Goal: Transaction & Acquisition: Purchase product/service

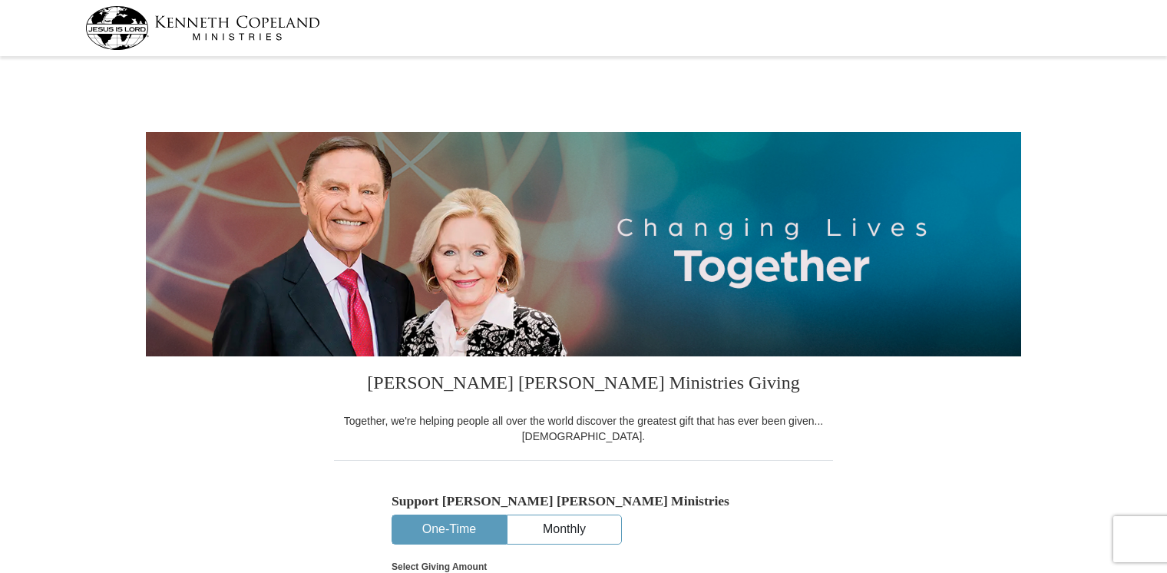
select select "MO"
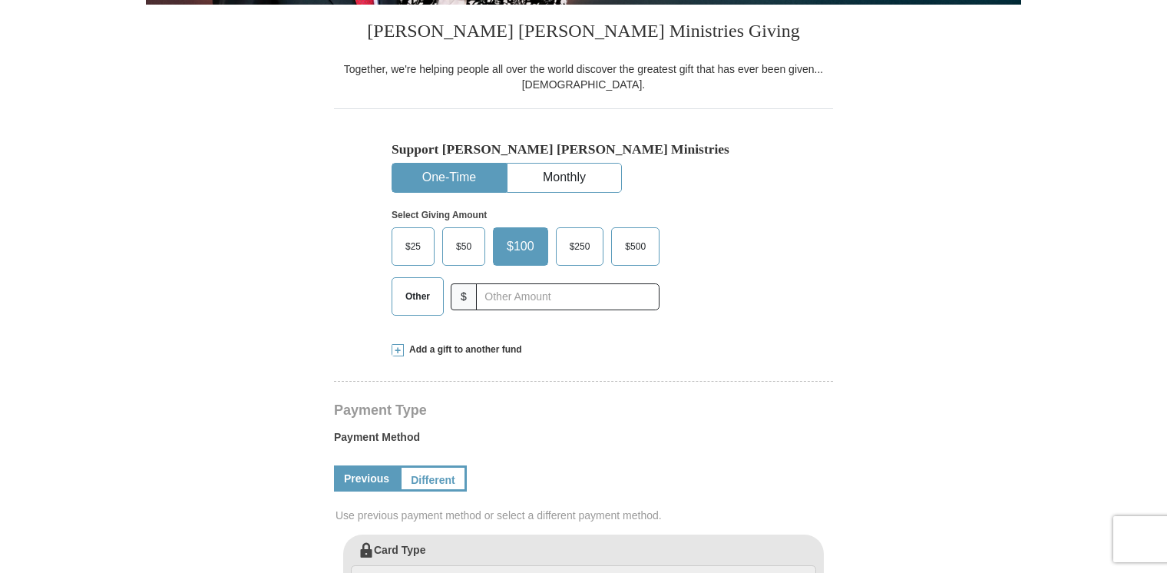
scroll to position [384, 0]
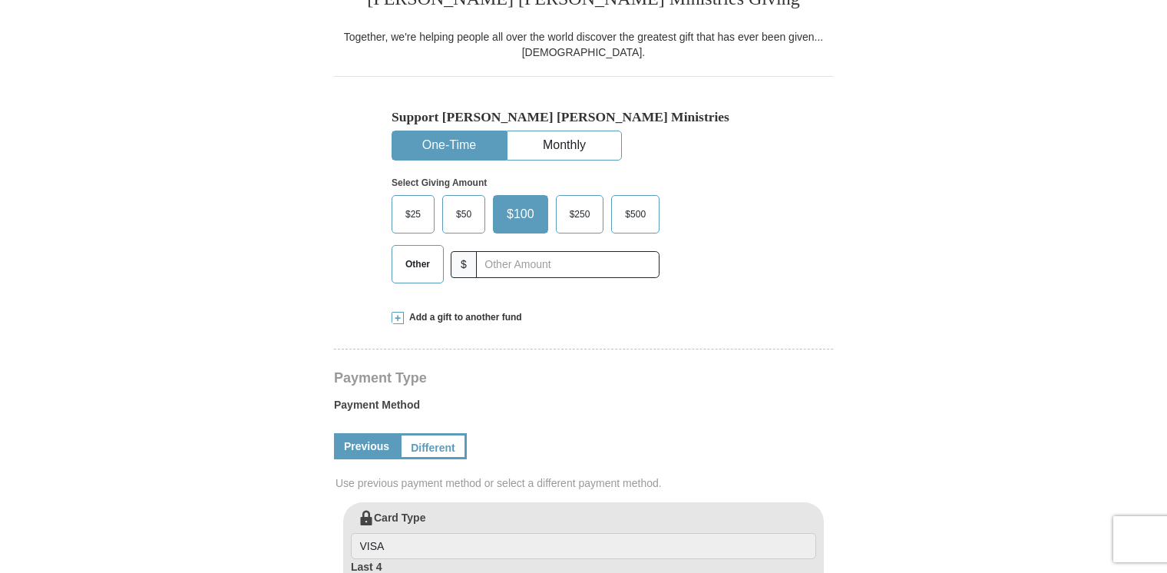
click at [409, 261] on span "Other" at bounding box center [418, 264] width 40 height 23
click at [0, 0] on input "Other" at bounding box center [0, 0] width 0 height 0
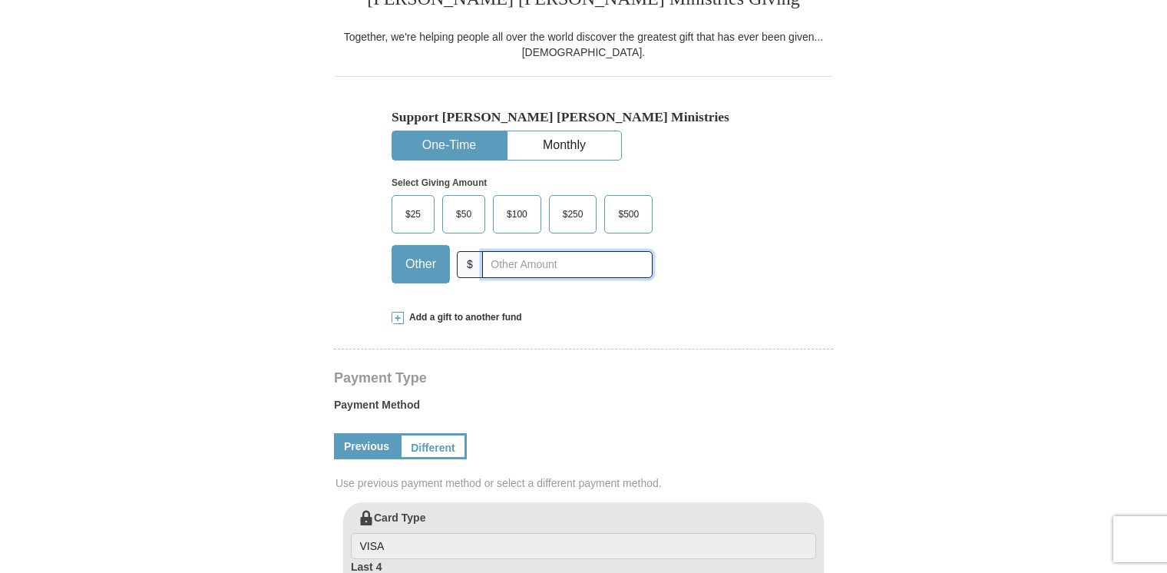
click at [497, 262] on input "text" at bounding box center [567, 264] width 171 height 27
type input "30"
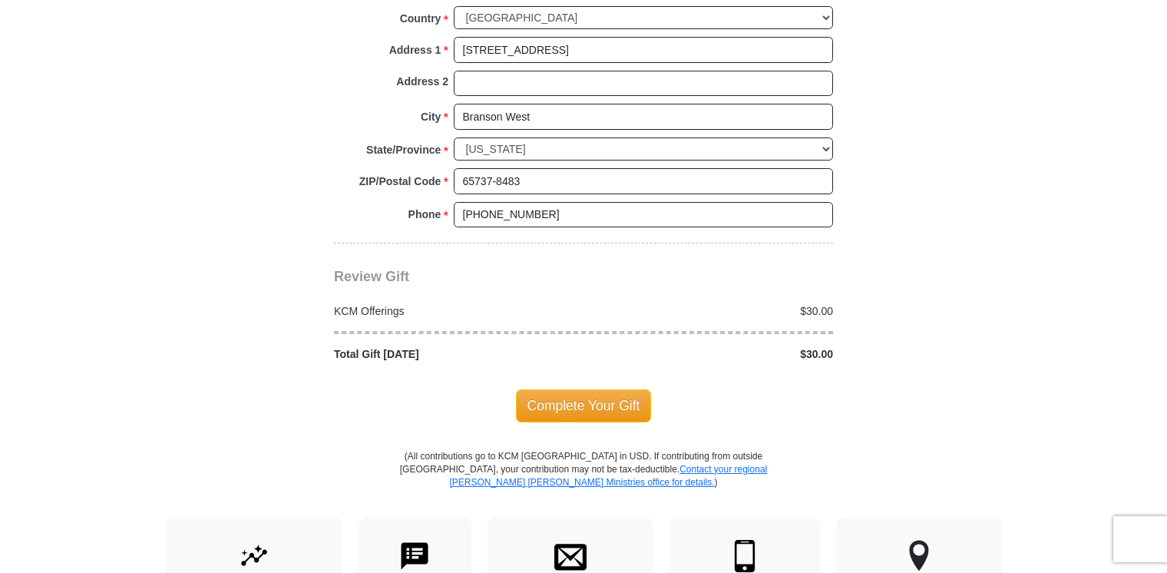
scroll to position [1229, 0]
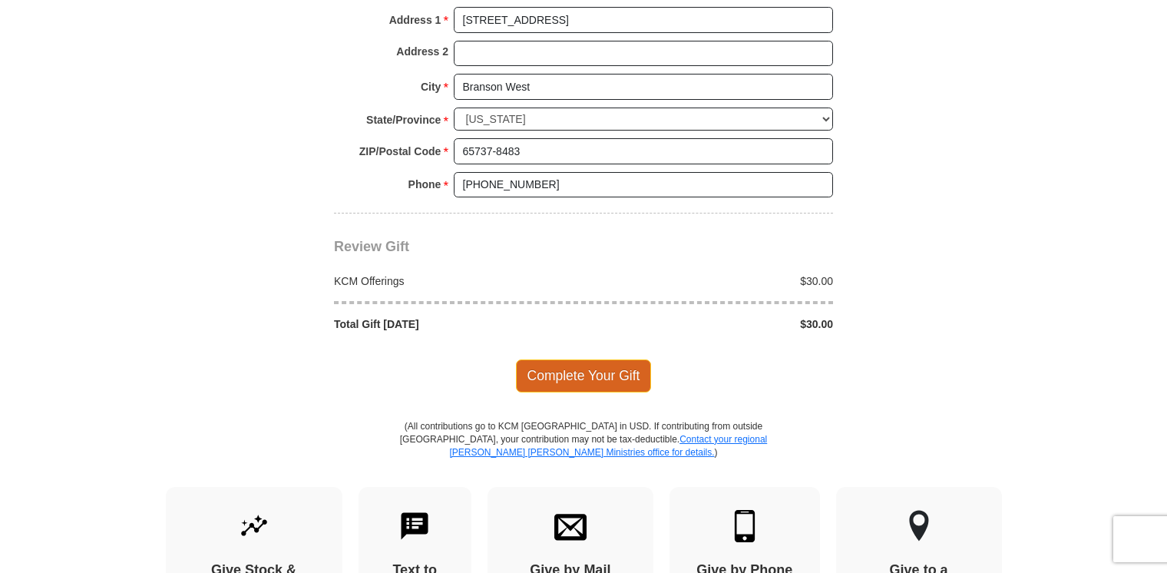
click at [573, 371] on span "Complete Your Gift" at bounding box center [584, 375] width 136 height 32
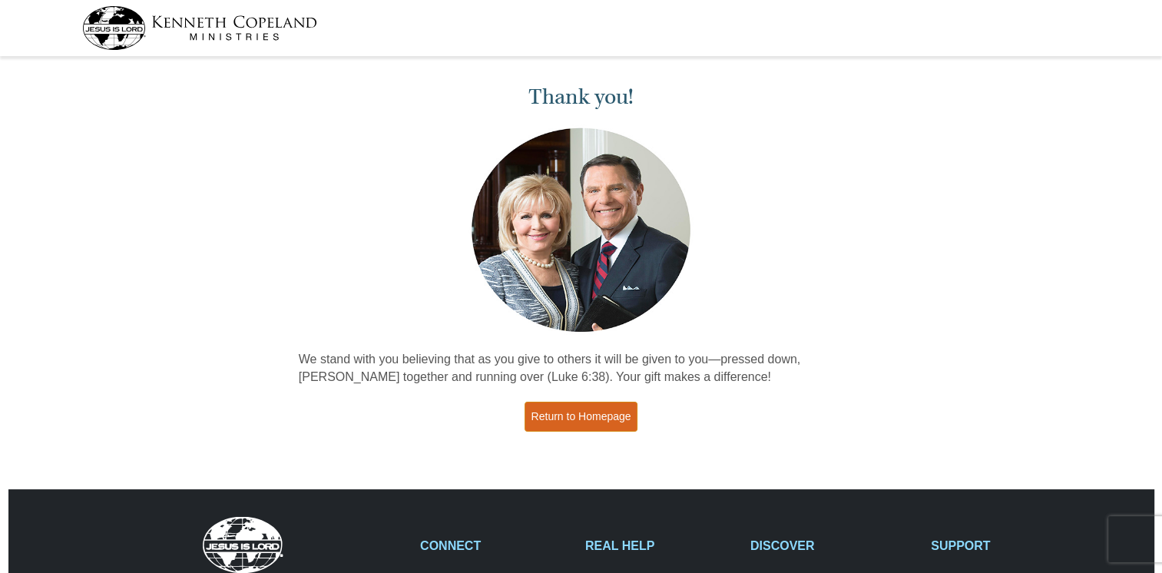
drag, startPoint x: 584, startPoint y: 419, endPoint x: 575, endPoint y: 419, distance: 9.2
click at [584, 419] on link "Return to Homepage" at bounding box center [582, 417] width 114 height 30
